Goal: Book appointment/travel/reservation

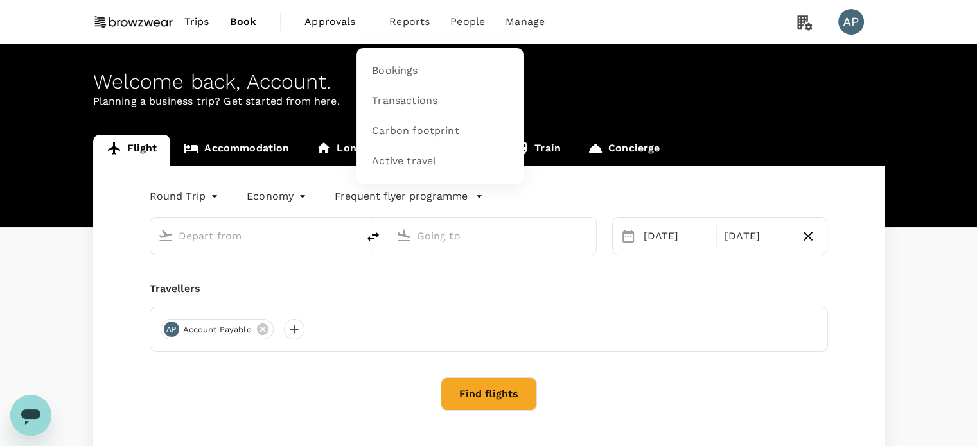
type input "Kuala Lumpur Intl ([GEOGRAPHIC_DATA])"
type input "Singapore Changi (SIN)"
type input "Kuala Lumpur Intl ([GEOGRAPHIC_DATA])"
type input "Singapore Changi (SIN)"
click at [401, 73] on span "Bookings" at bounding box center [395, 71] width 46 height 15
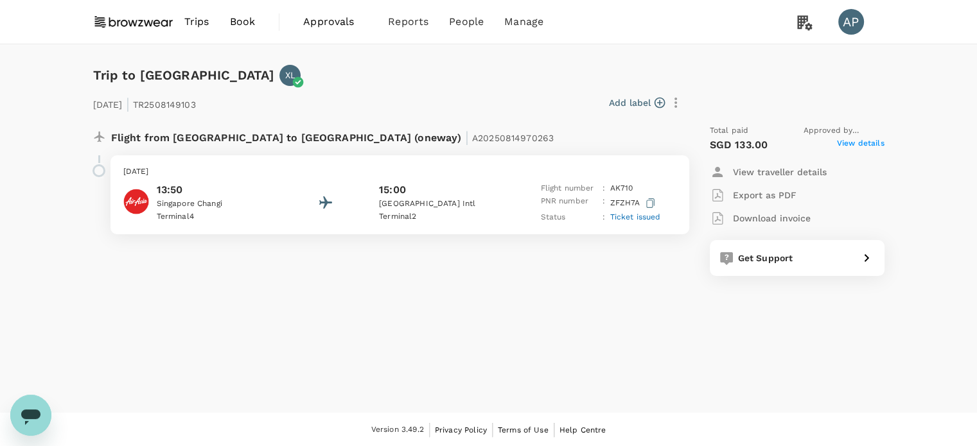
click at [875, 146] on span "View details" at bounding box center [861, 144] width 48 height 15
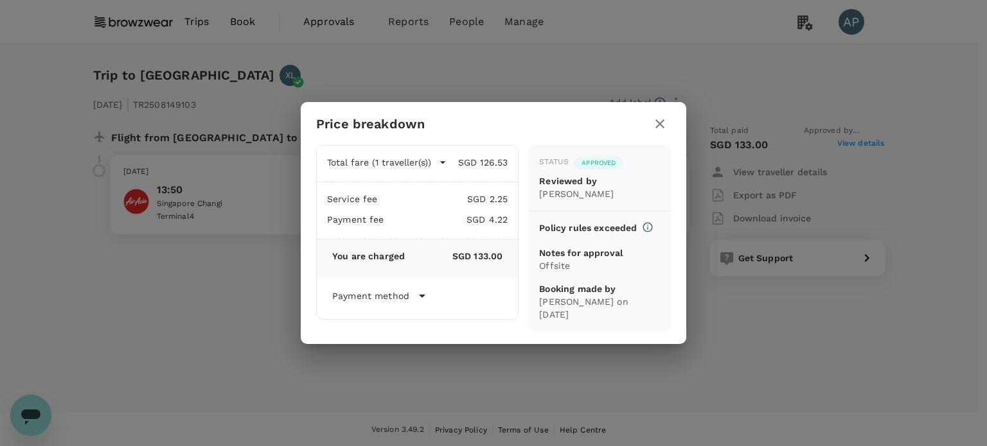
click at [658, 122] on icon "button" at bounding box center [659, 123] width 9 height 9
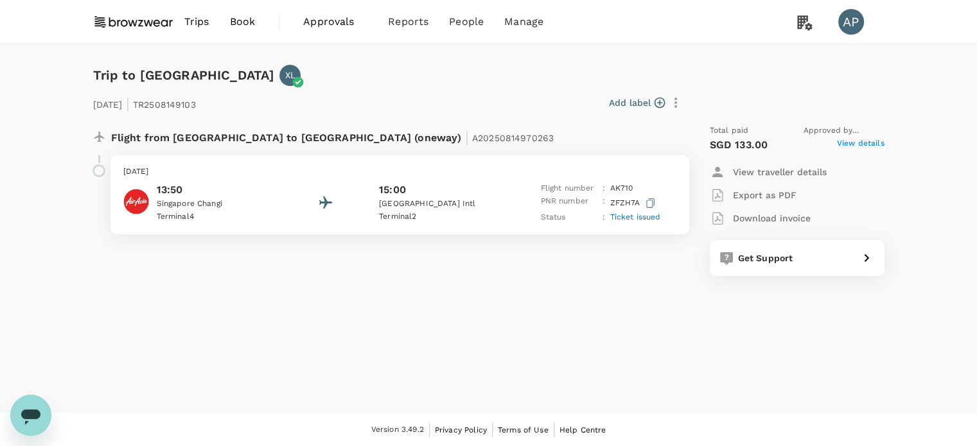
click at [931, 89] on div "Trip to Kuala Lumpur XL 10 Sep 2025 | TR2508149103 Add label Flight from Singap…" at bounding box center [488, 228] width 977 height 369
